Goal: Use online tool/utility: Utilize a website feature to perform a specific function

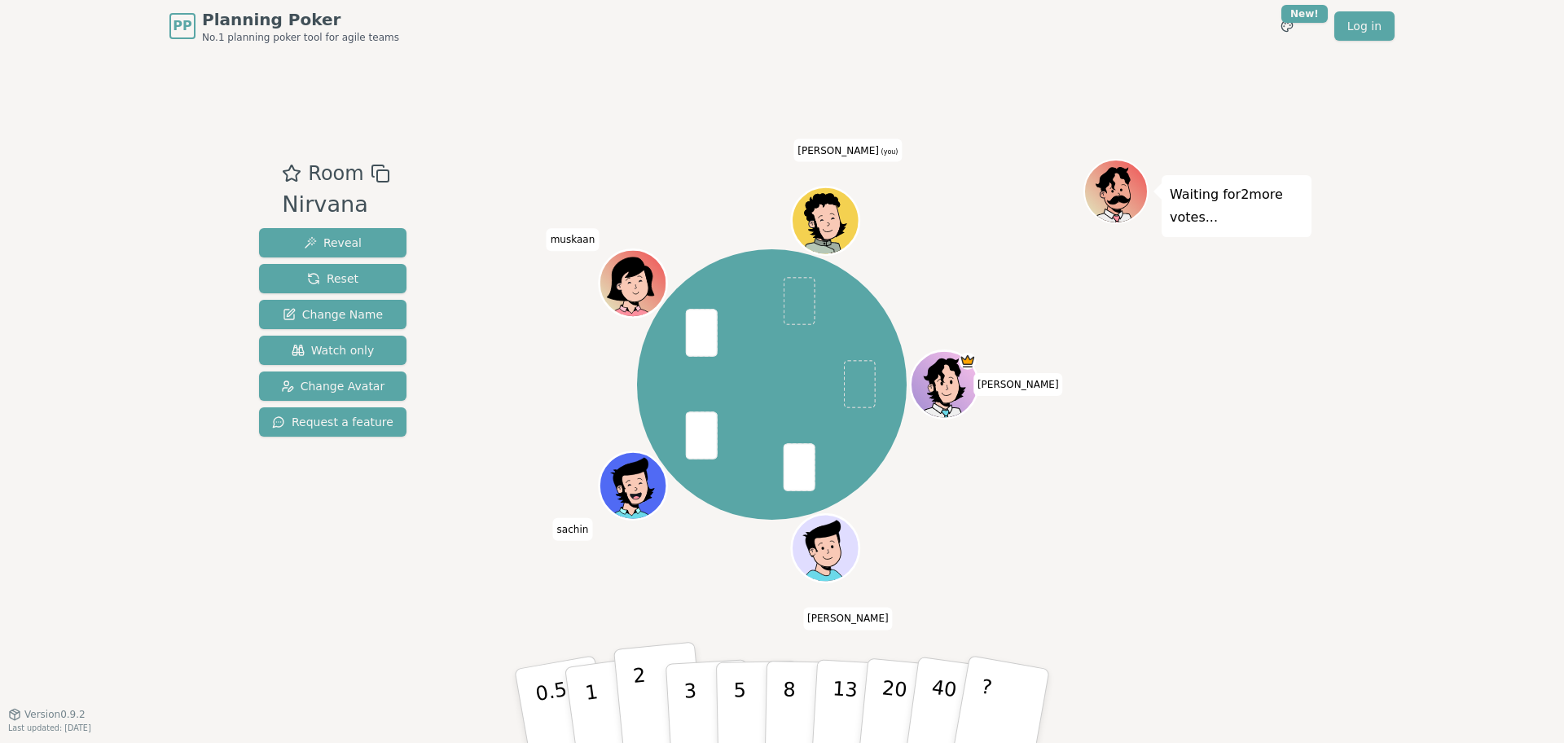
click at [650, 712] on button "2" at bounding box center [660, 707] width 93 height 130
click at [685, 706] on p "3" at bounding box center [692, 707] width 18 height 89
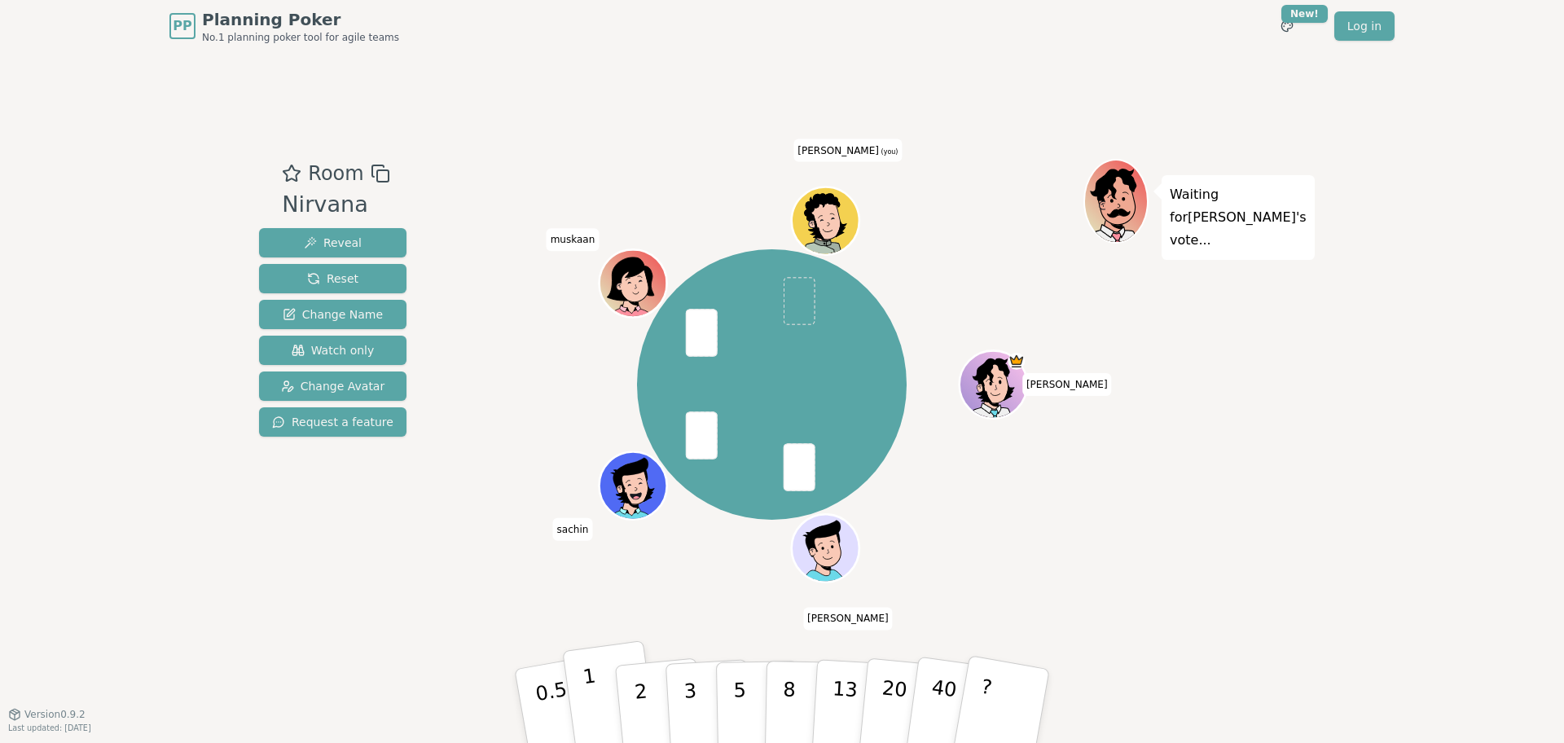
click at [597, 681] on button "1" at bounding box center [610, 706] width 97 height 132
click at [649, 712] on button "2" at bounding box center [660, 707] width 93 height 130
click at [596, 693] on button "1" at bounding box center [610, 706] width 97 height 132
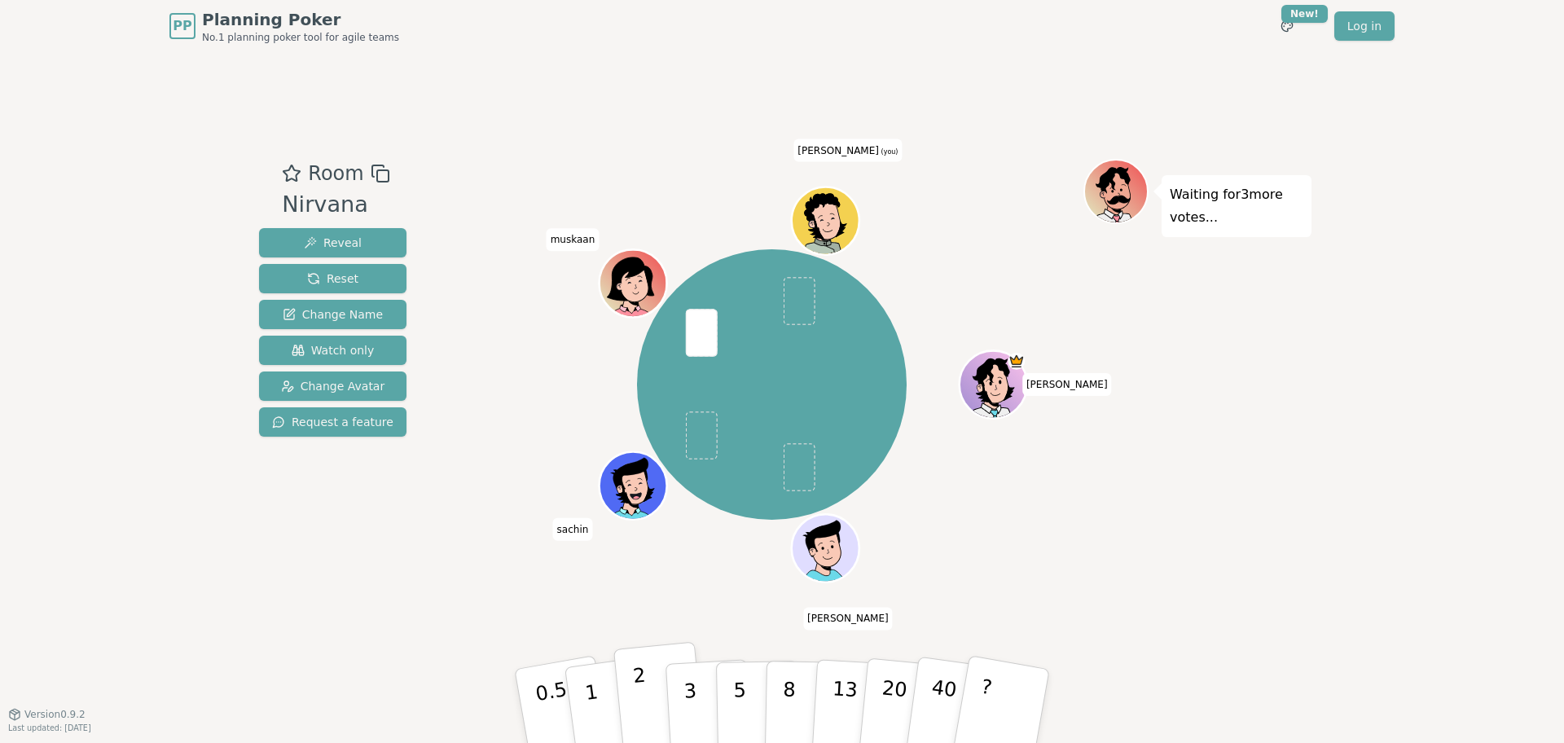
click at [629, 689] on button "2" at bounding box center [660, 707] width 93 height 130
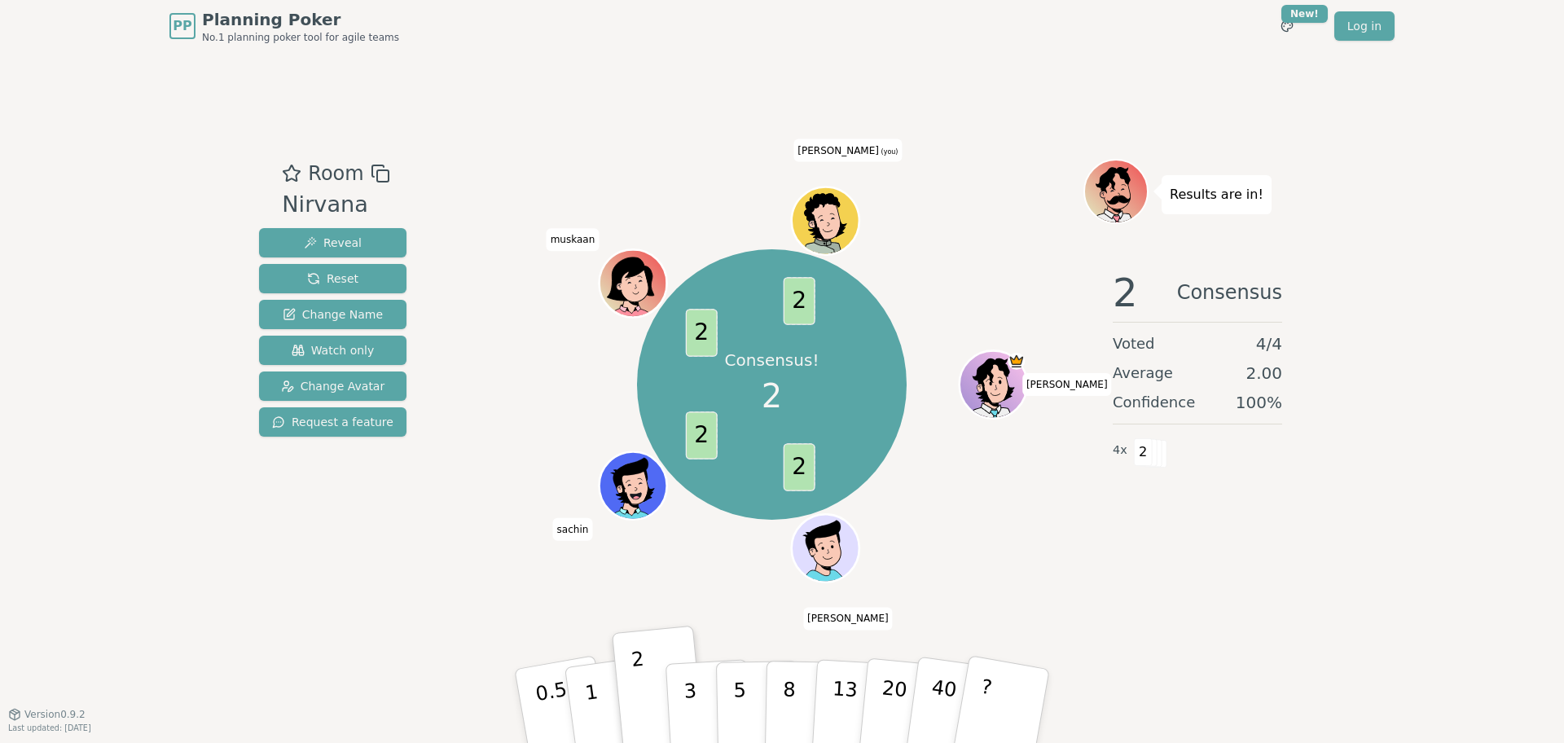
click at [827, 216] on icon at bounding box center [827, 220] width 66 height 8
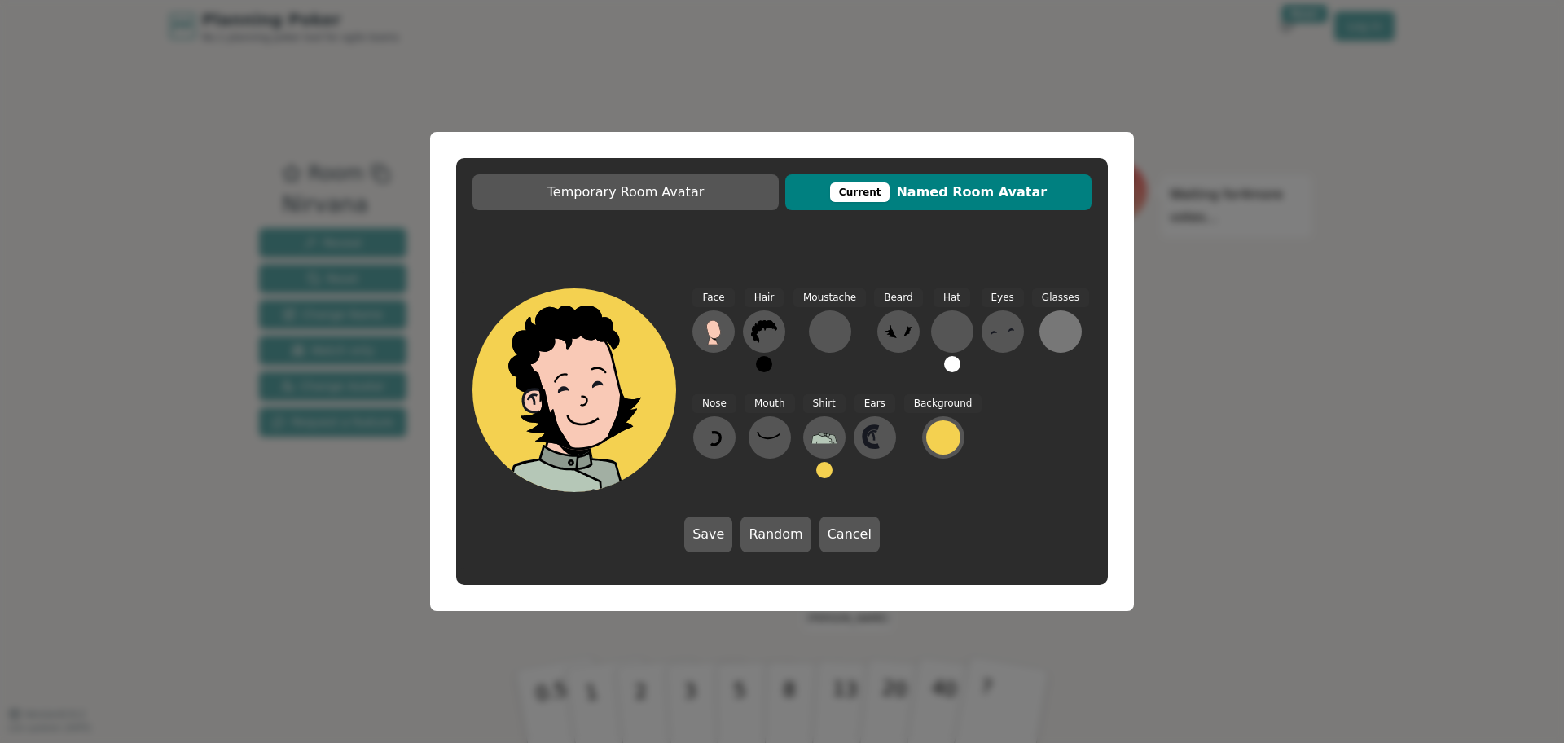
click at [1057, 333] on div at bounding box center [1061, 332] width 26 height 26
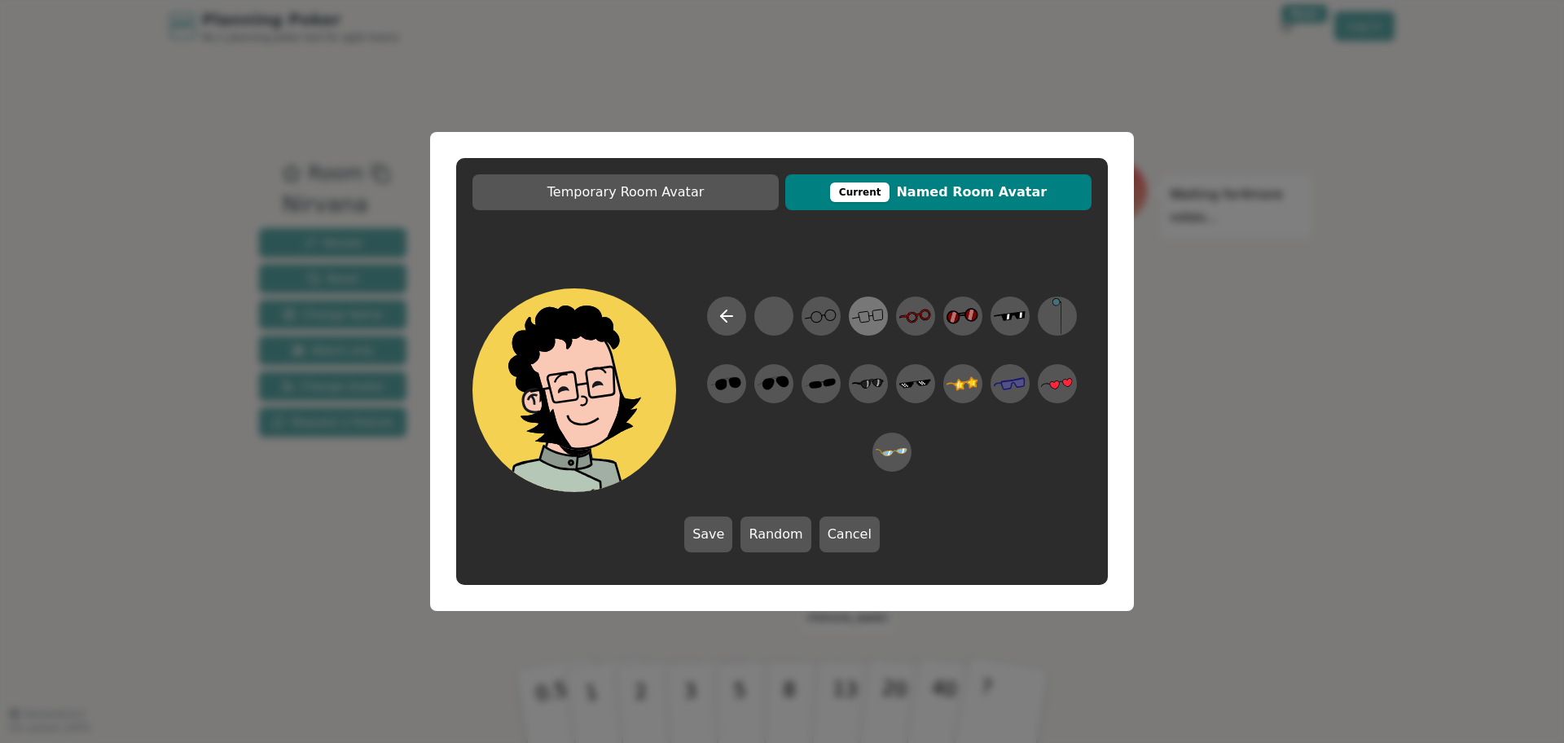
click at [869, 328] on icon at bounding box center [868, 316] width 32 height 37
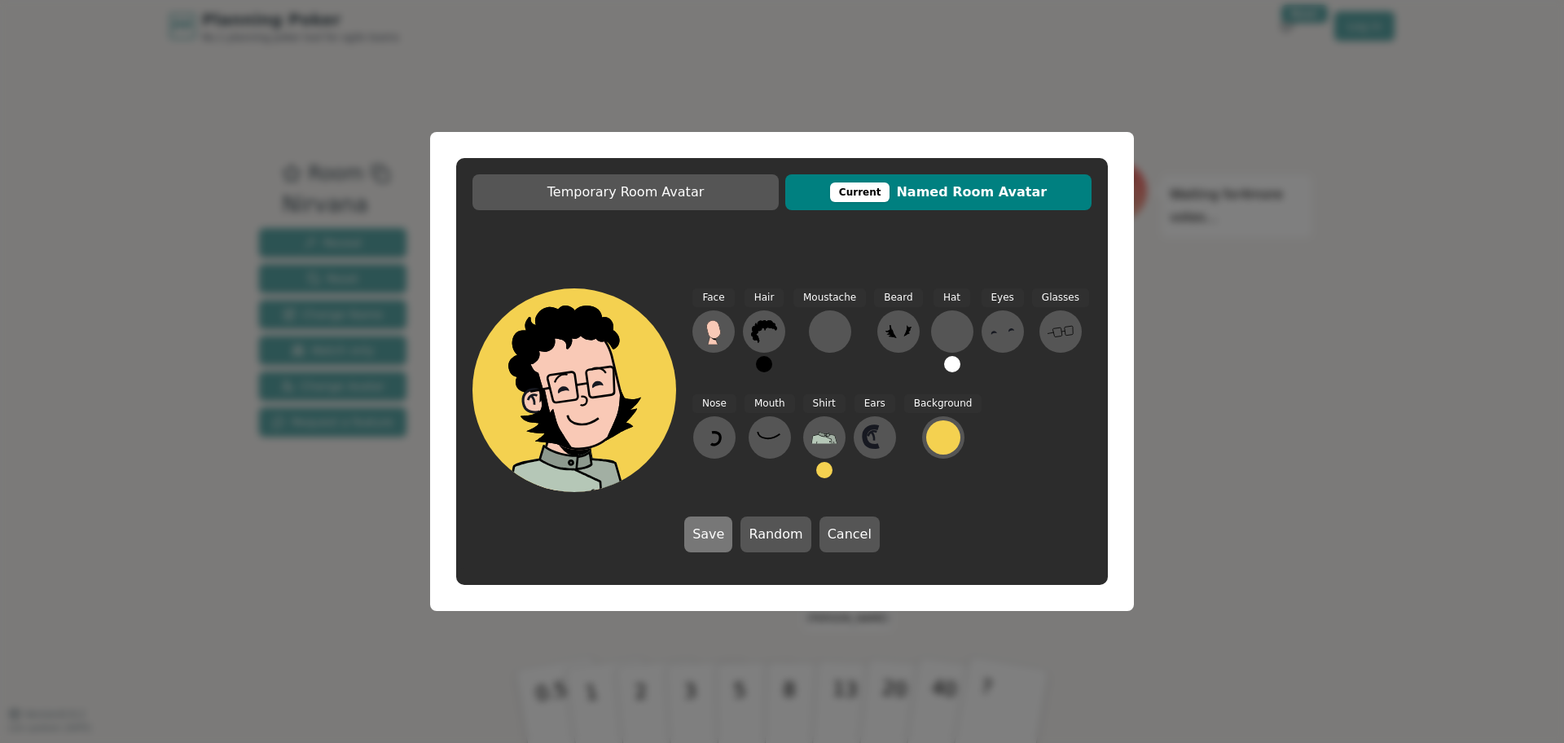
click at [724, 521] on button "Save" at bounding box center [708, 535] width 48 height 36
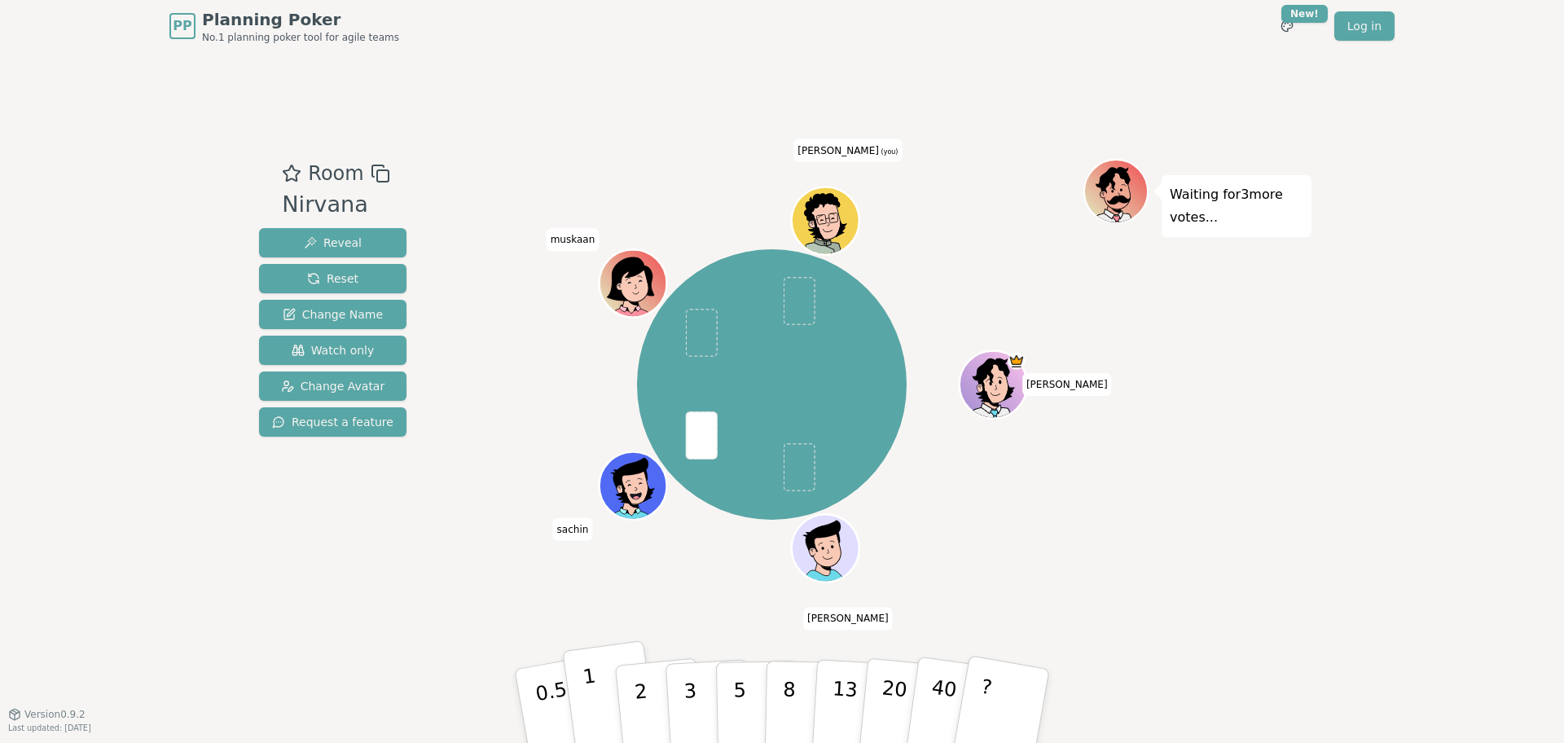
click at [596, 706] on p "1" at bounding box center [594, 708] width 24 height 89
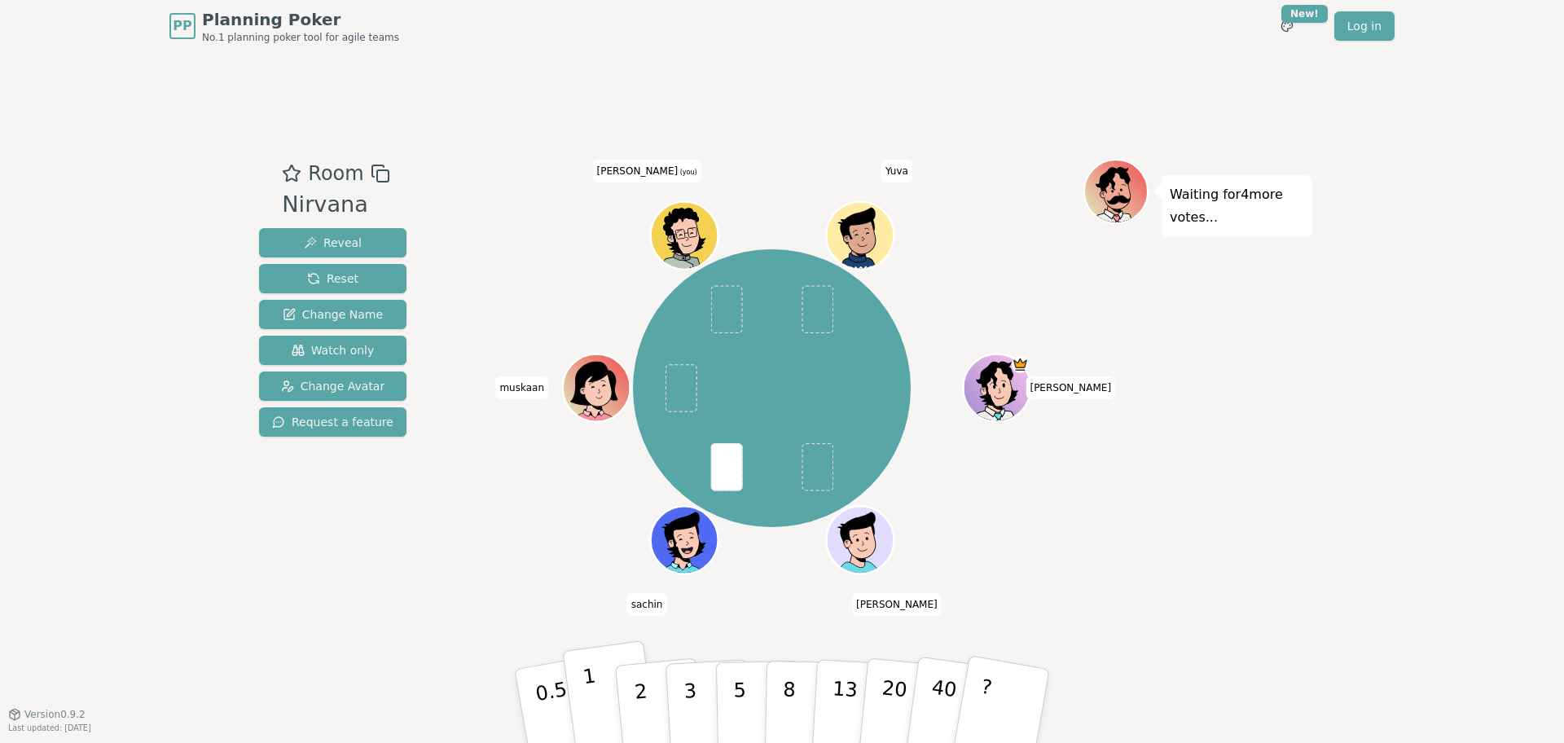
click at [600, 697] on button "1" at bounding box center [610, 706] width 97 height 132
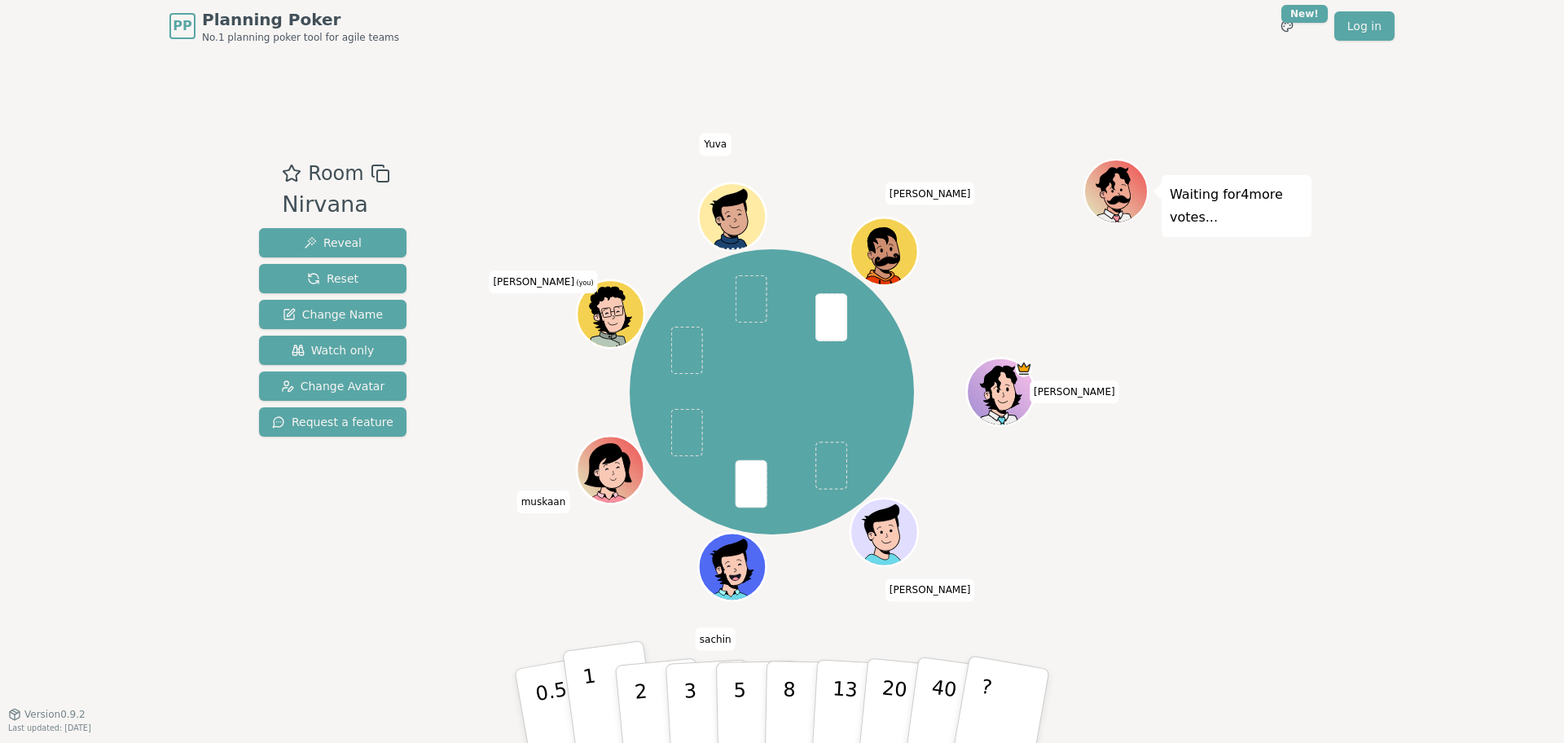
click at [608, 704] on button "1" at bounding box center [610, 706] width 97 height 132
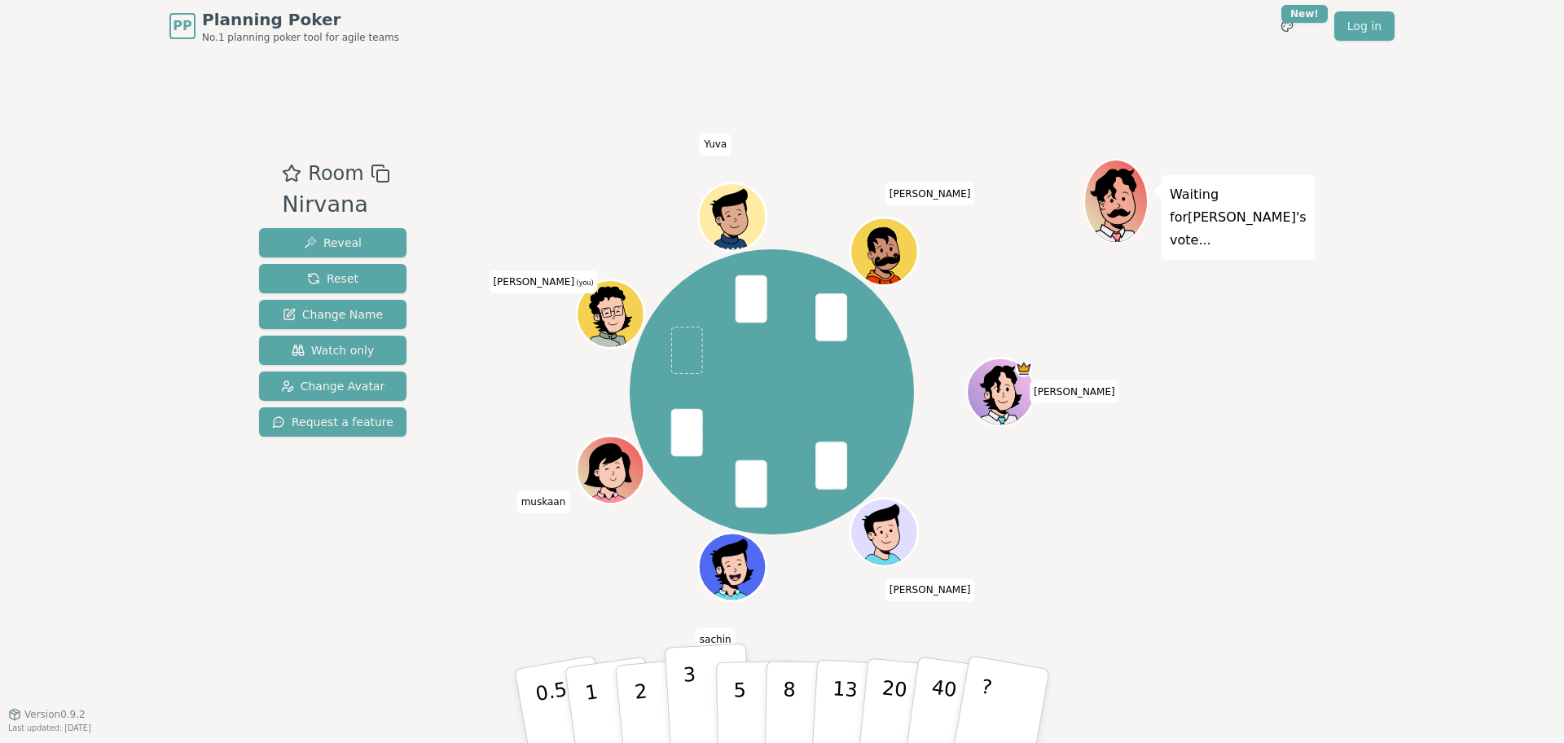
click at [690, 706] on p "3" at bounding box center [692, 707] width 18 height 89
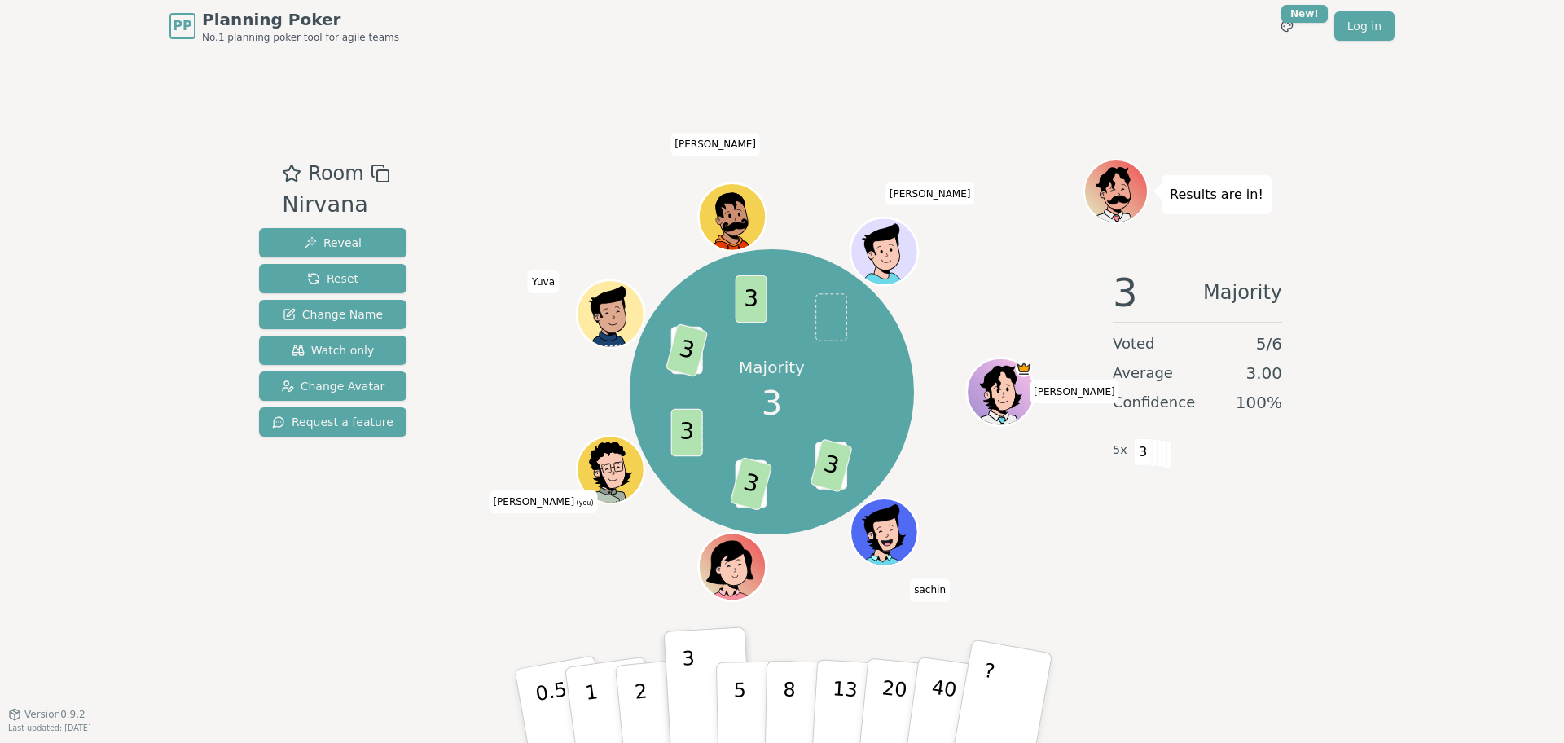
click at [1009, 695] on button "?" at bounding box center [1003, 706] width 102 height 134
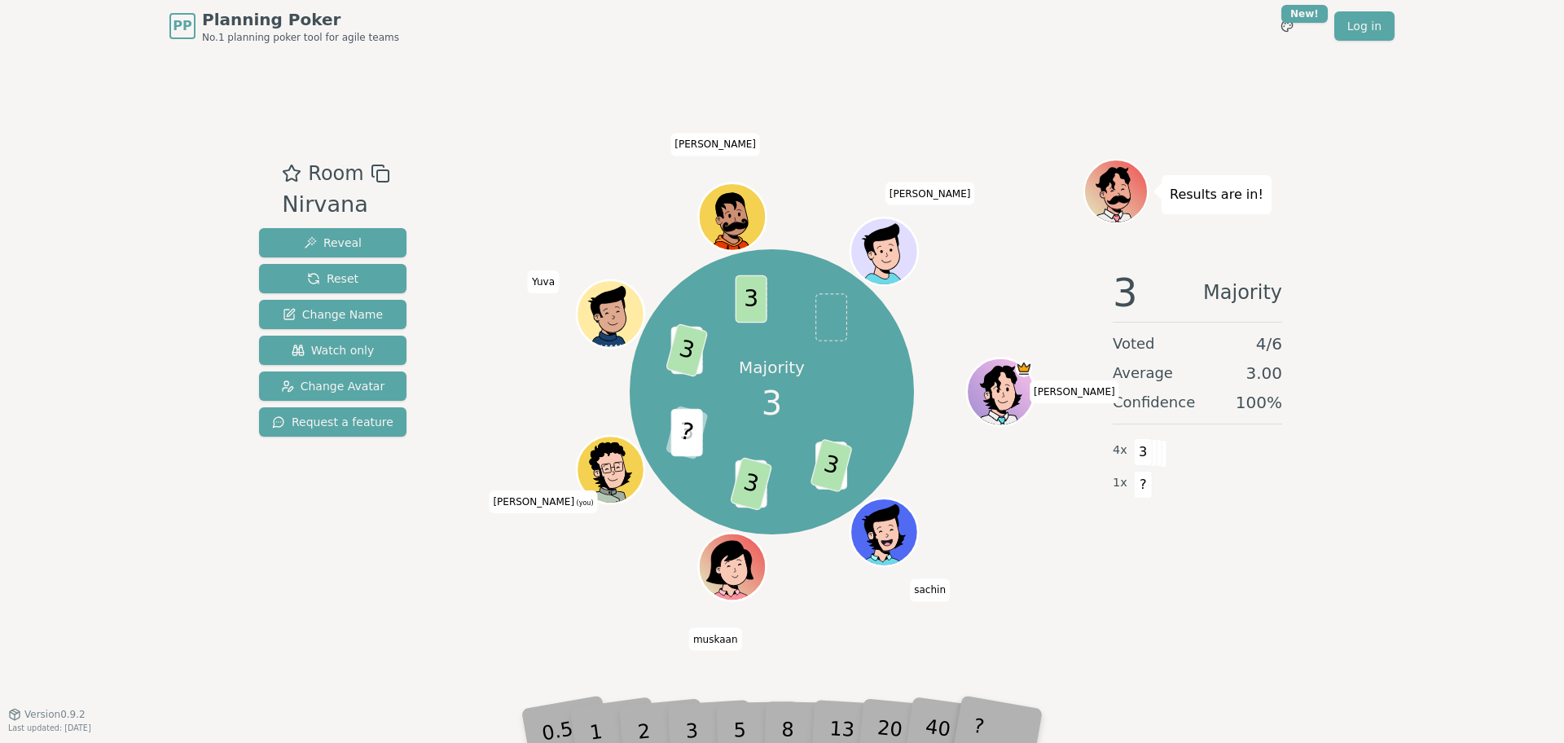
click at [634, 719] on div "1" at bounding box center [611, 706] width 56 height 63
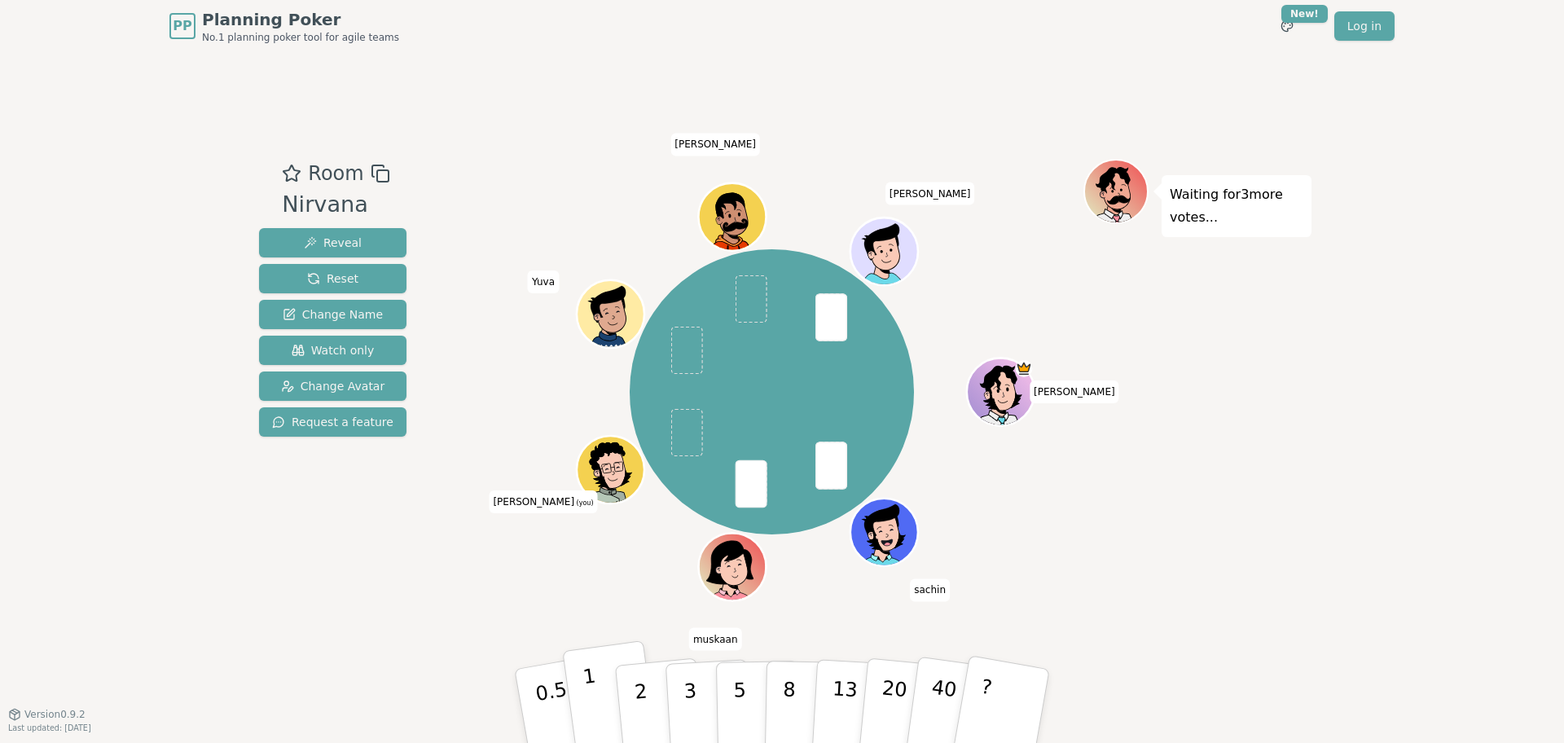
click at [602, 684] on button "1" at bounding box center [610, 706] width 97 height 132
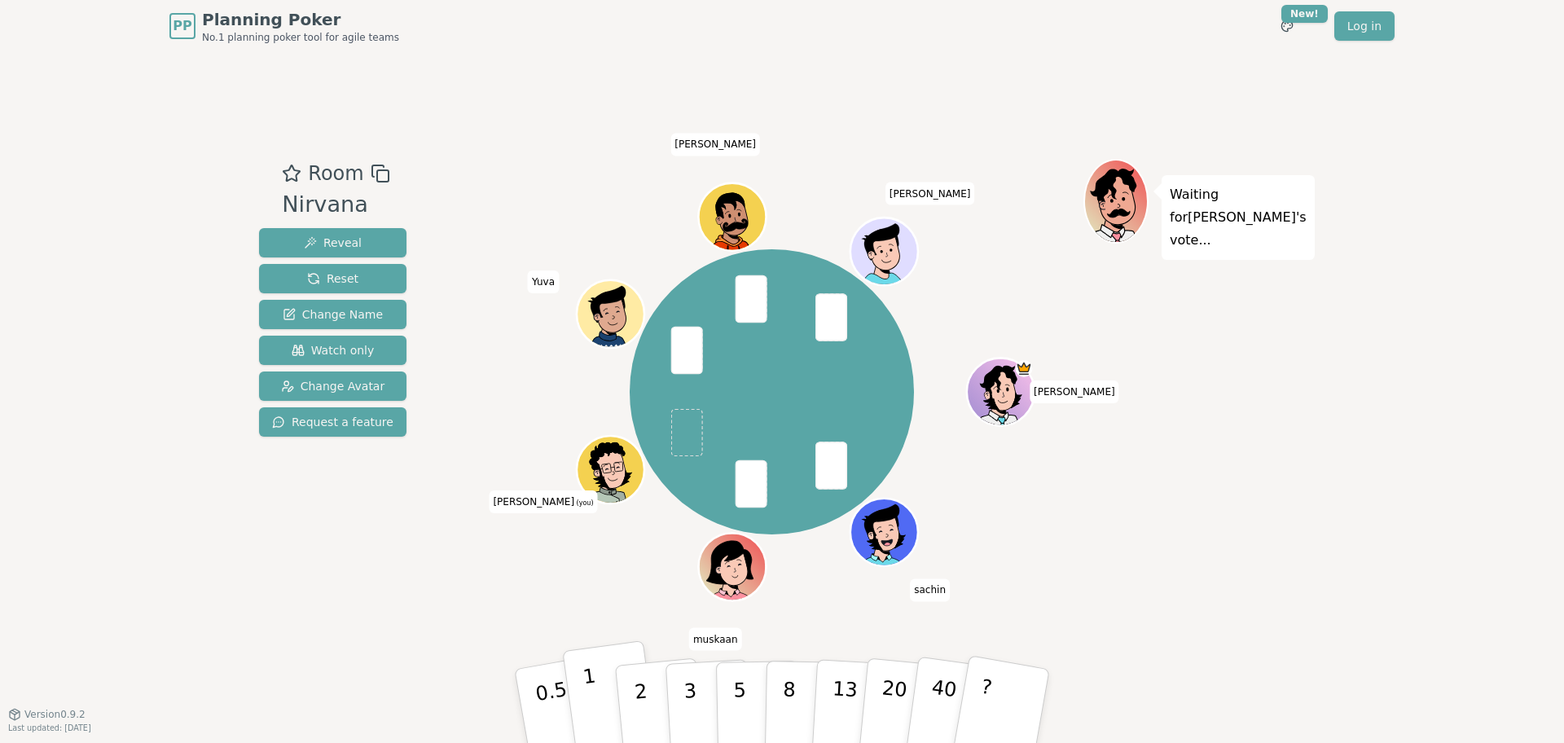
click at [608, 719] on button "1" at bounding box center [610, 706] width 97 height 132
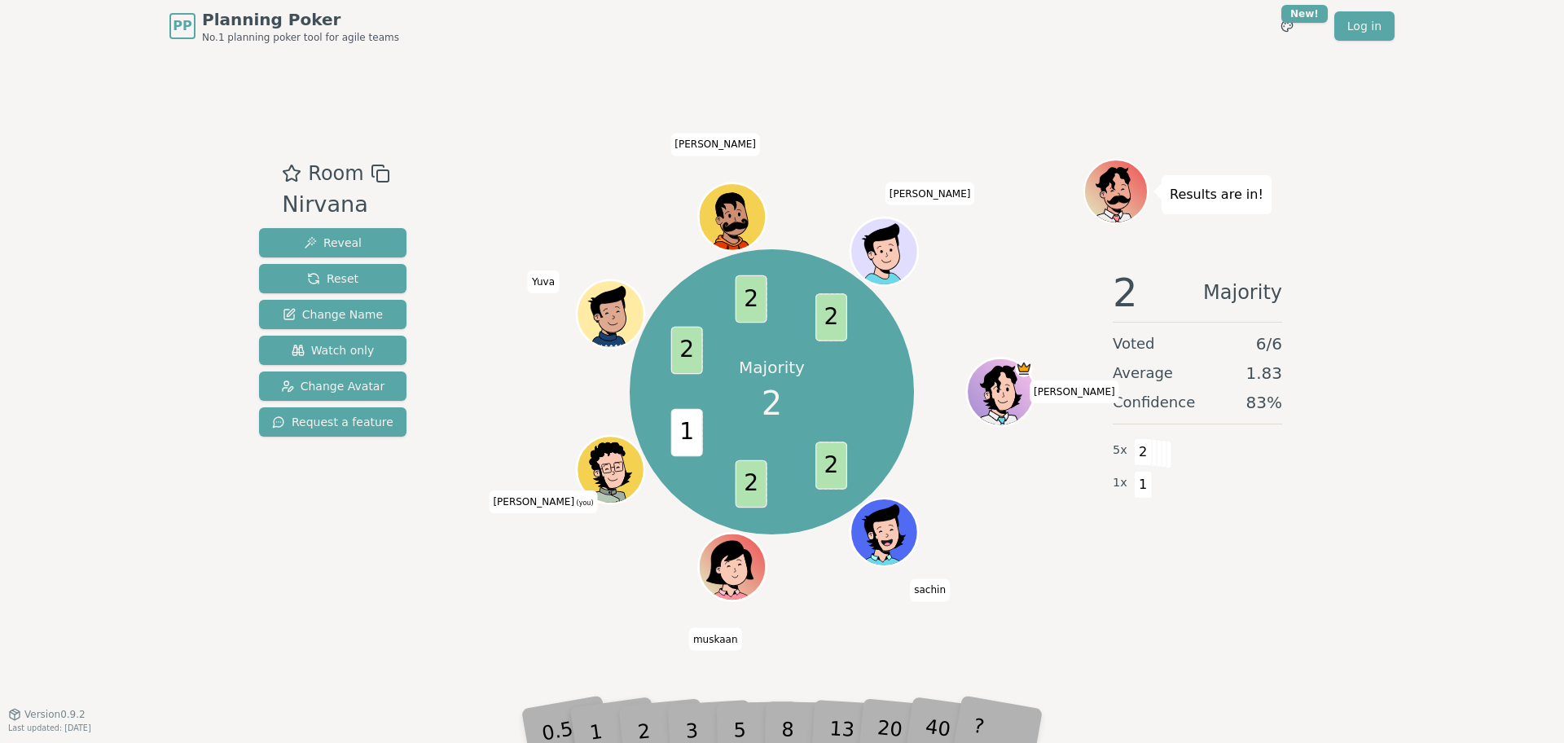
click at [640, 735] on div "2" at bounding box center [660, 705] width 54 height 61
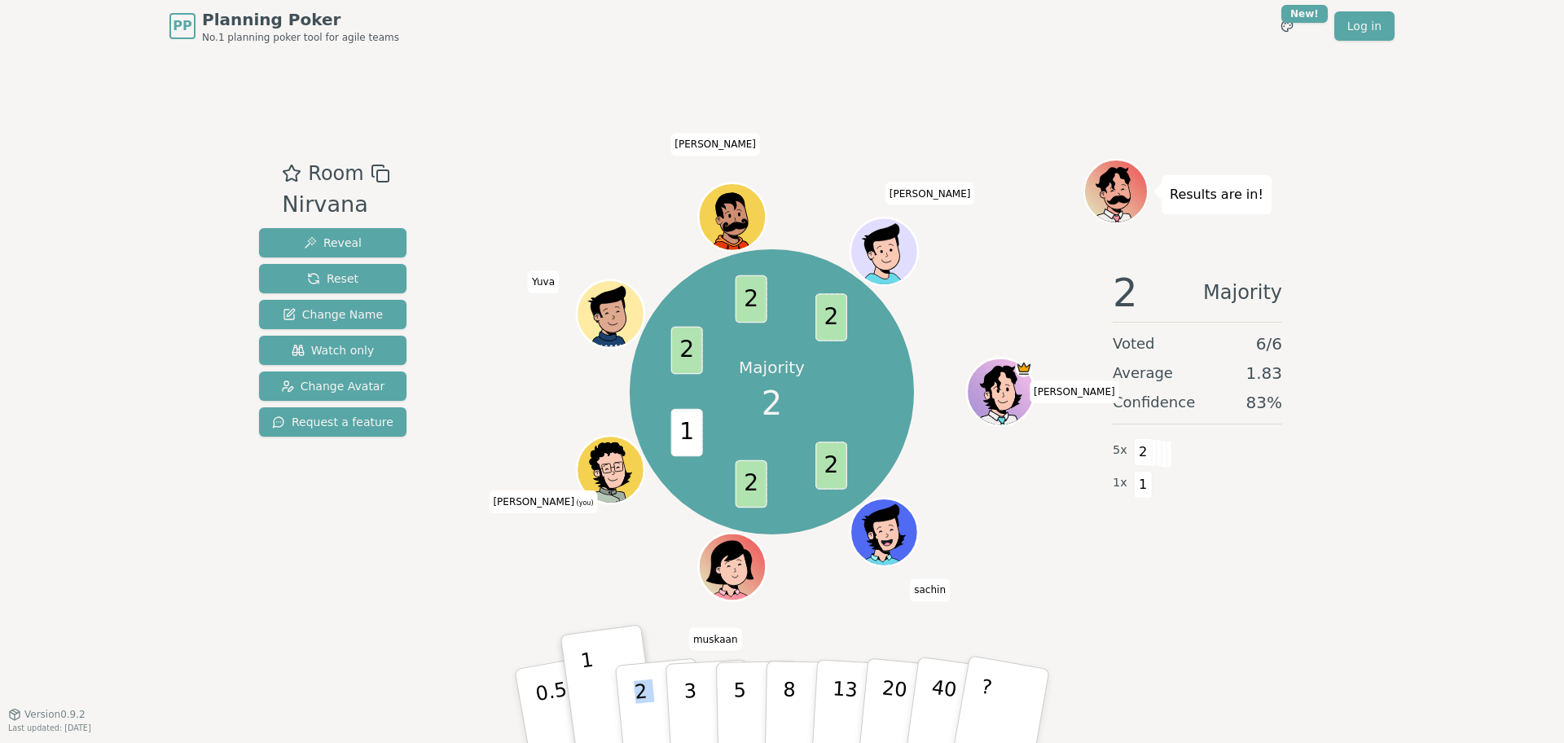
click at [640, 735] on p "2" at bounding box center [644, 724] width 21 height 89
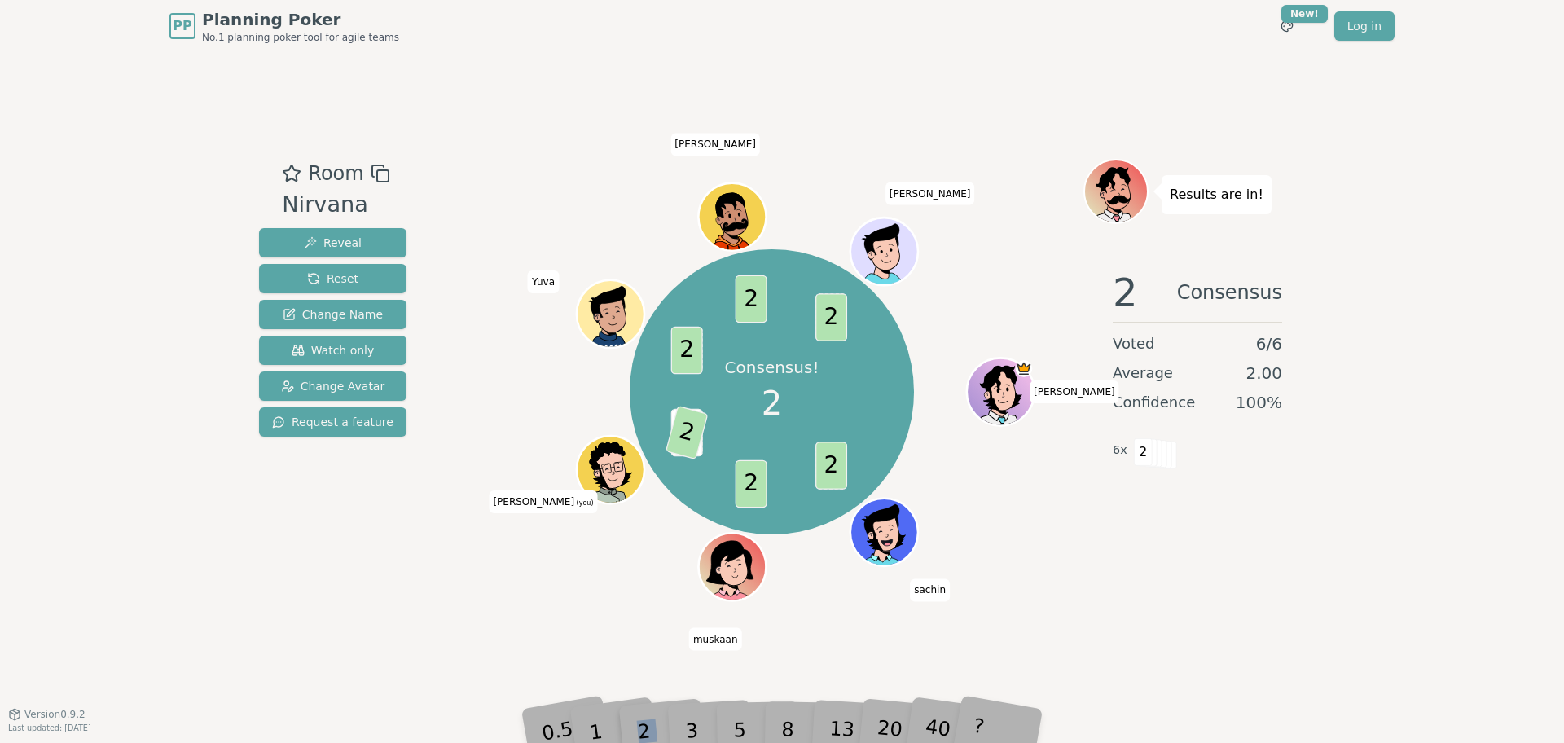
click at [647, 719] on div "2" at bounding box center [660, 705] width 54 height 61
click at [649, 717] on div "2" at bounding box center [660, 705] width 54 height 61
click at [709, 436] on span "2" at bounding box center [718, 433] width 43 height 55
click at [975, 99] on div "Room Nirvana Reveal Reset Change Name Watch only Change Avatar Request a featur…" at bounding box center [782, 383] width 1059 height 662
